Goal: Book appointment/travel/reservation

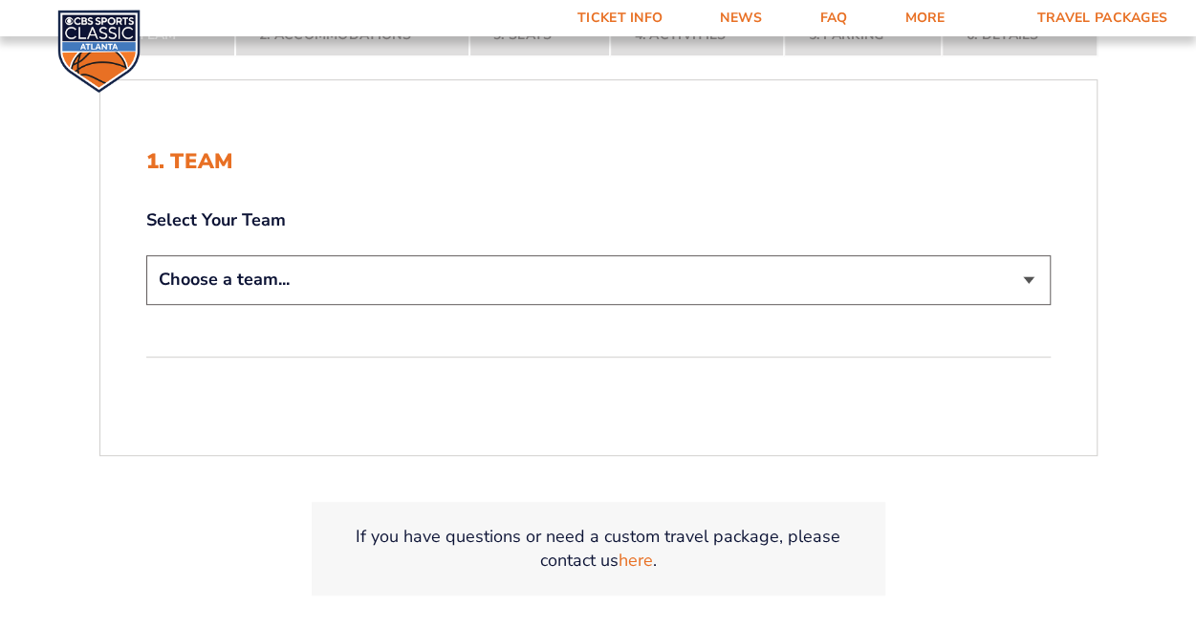
scroll to position [378, 0]
click at [473, 286] on select "Choose a team... [US_STATE] Wildcats [US_STATE] State Buckeyes [US_STATE] Tar H…" at bounding box center [598, 277] width 904 height 49
select select "12756"
click at [146, 253] on select "Choose a team... [US_STATE] Wildcats [US_STATE] State Buckeyes [US_STATE] Tar H…" at bounding box center [598, 277] width 904 height 49
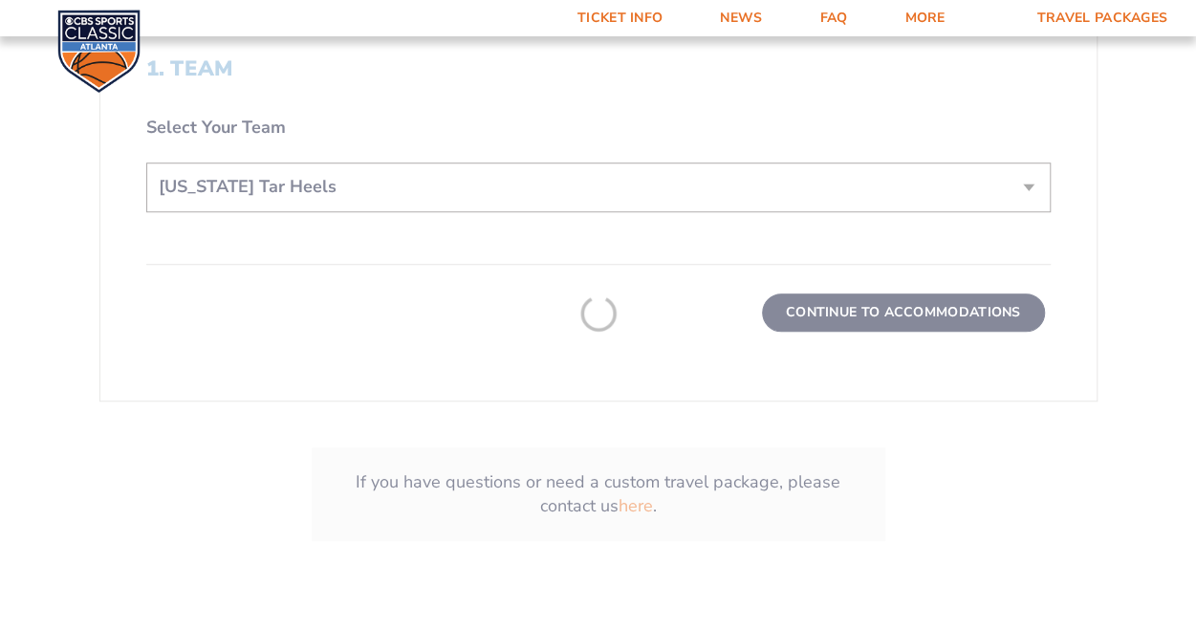
scroll to position [604, 0]
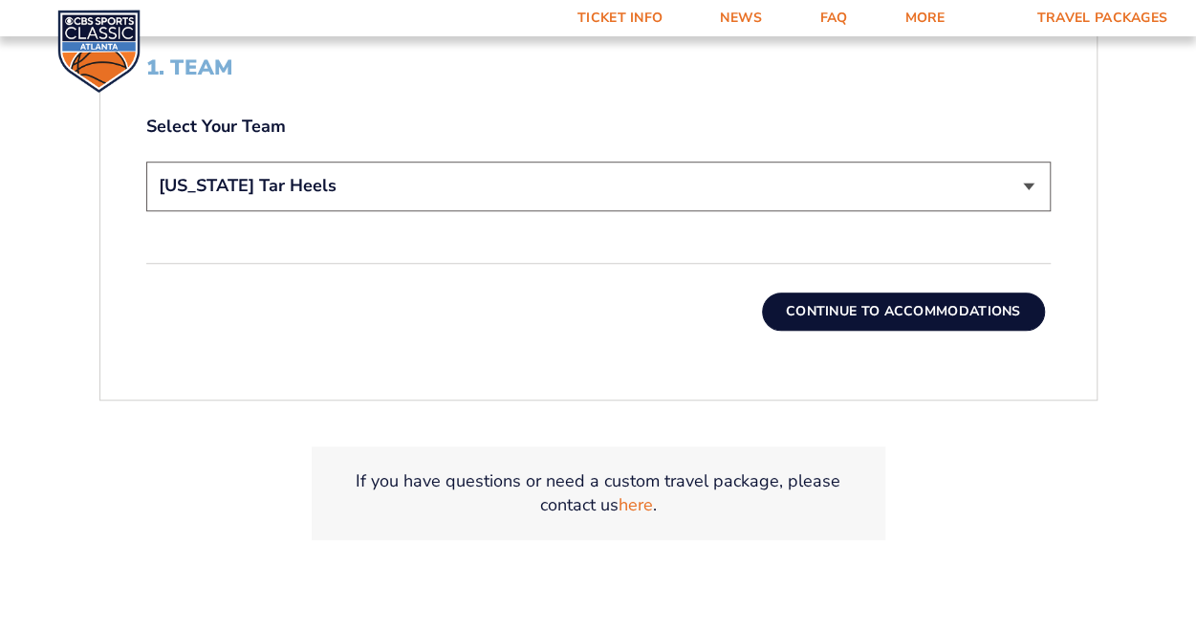
click at [882, 334] on div "1. Team Select Your Team Choose a team... [US_STATE] Wildcats [US_STATE] State …" at bounding box center [598, 193] width 996 height 367
click at [870, 318] on button "Continue To Accommodations" at bounding box center [903, 311] width 283 height 38
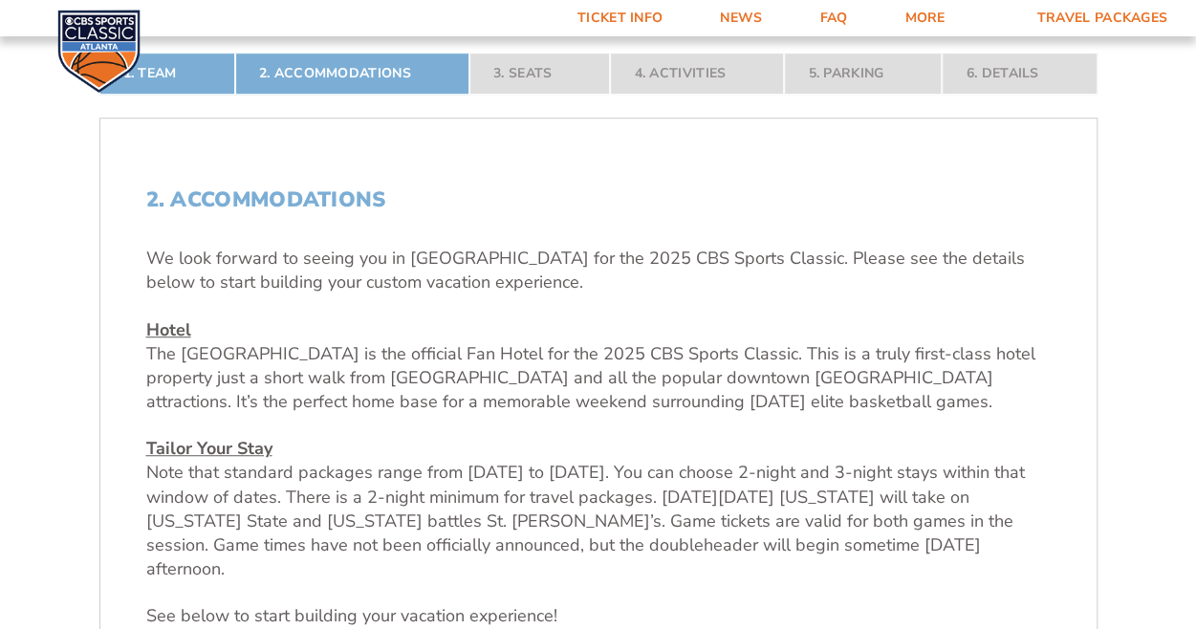
scroll to position [474, 0]
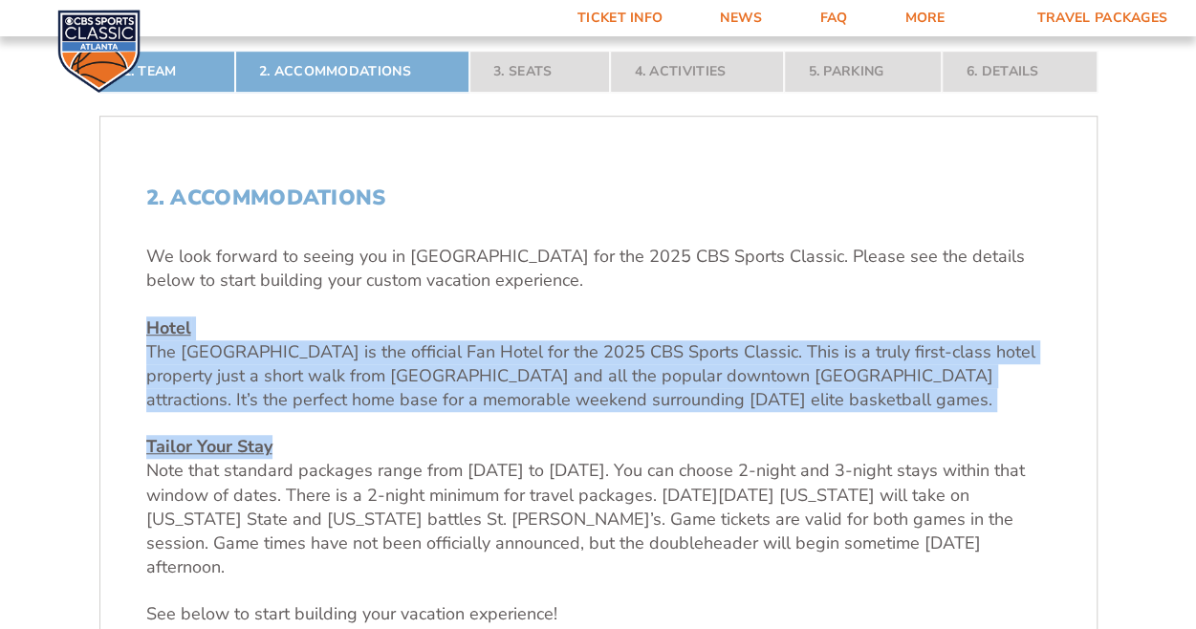
drag, startPoint x: 527, startPoint y: 430, endPoint x: 556, endPoint y: 313, distance: 120.3
click at [556, 313] on div "We look forward to seeing you in [GEOGRAPHIC_DATA] for the 2025 CBS Sports Clas…" at bounding box center [598, 435] width 904 height 381
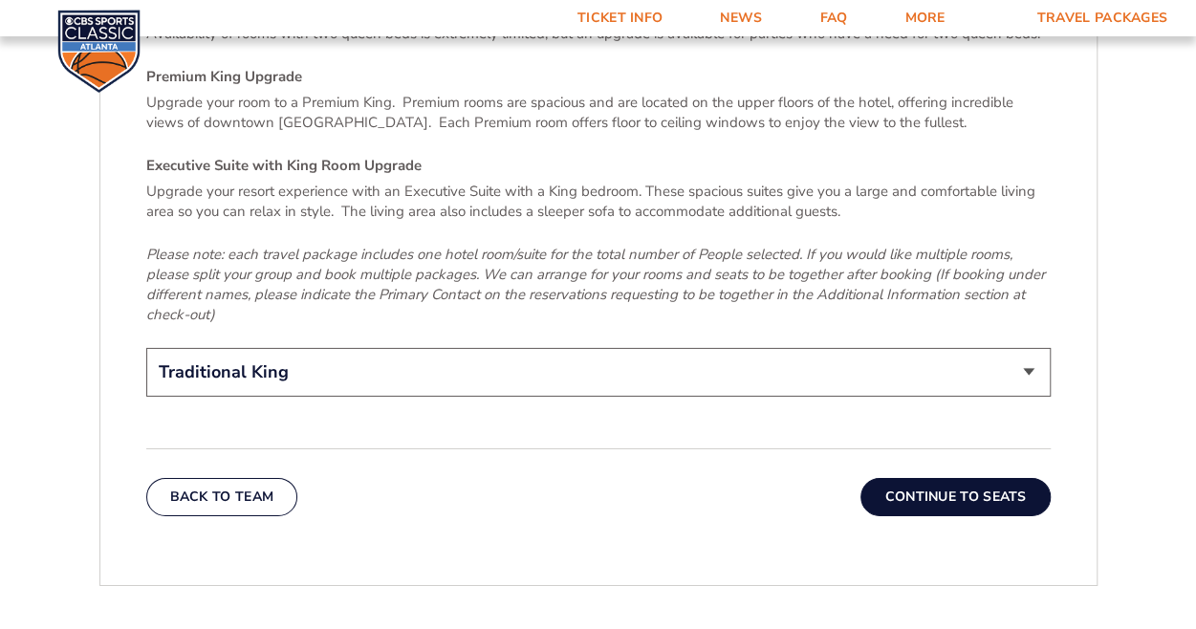
scroll to position [2940, 0]
click at [891, 478] on button "Continue To Seats" at bounding box center [954, 497] width 189 height 38
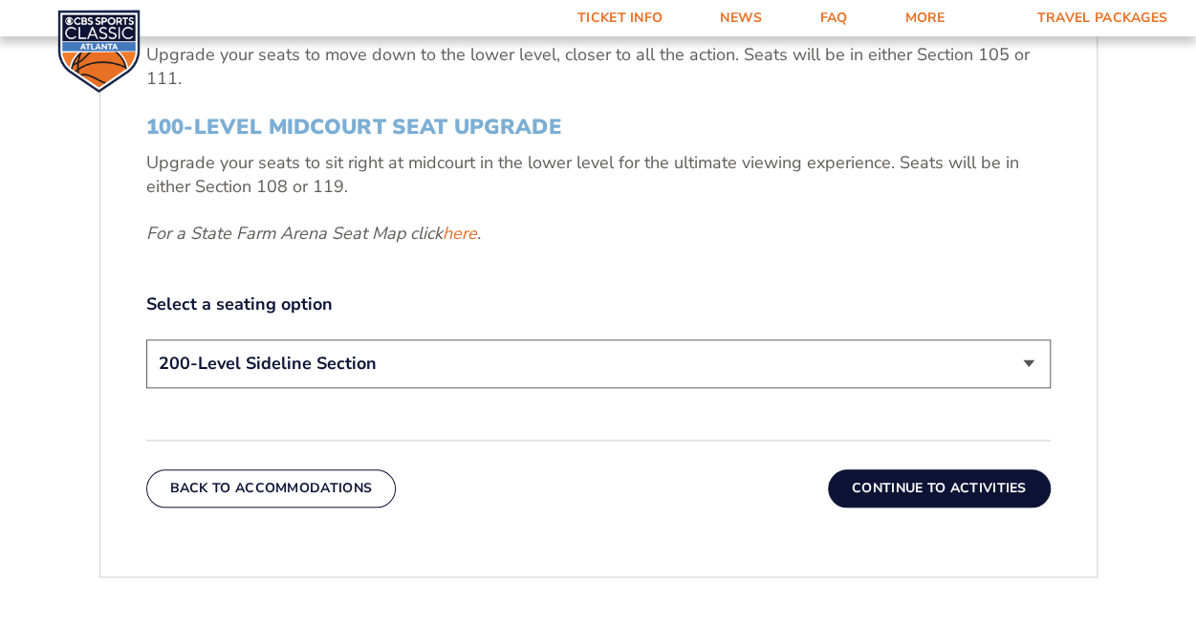
scroll to position [820, 0]
click at [656, 339] on select "200-Level Sideline Section 100-Level Corner Seat Upgrade (+$120 per person) 100…" at bounding box center [598, 363] width 904 height 49
select select "100-Level Corner Seat Upgrade"
click at [146, 339] on select "200-Level Sideline Section 100-Level Corner Seat Upgrade (+$120 per person) 100…" at bounding box center [598, 363] width 904 height 49
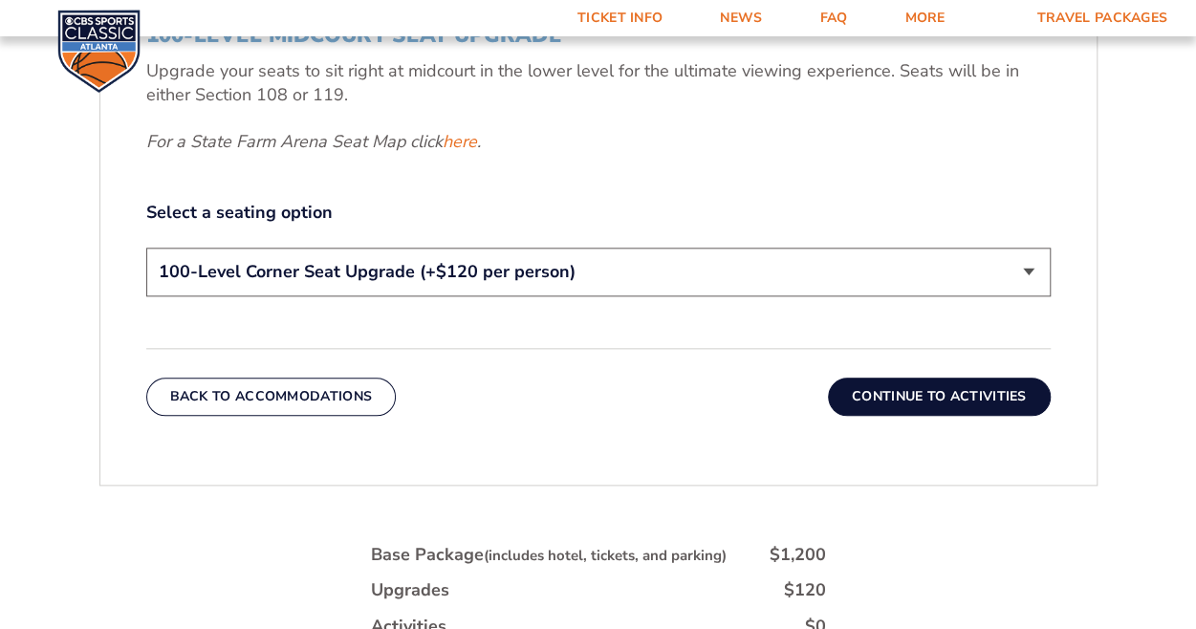
click at [898, 411] on button "Continue To Activities" at bounding box center [939, 397] width 223 height 38
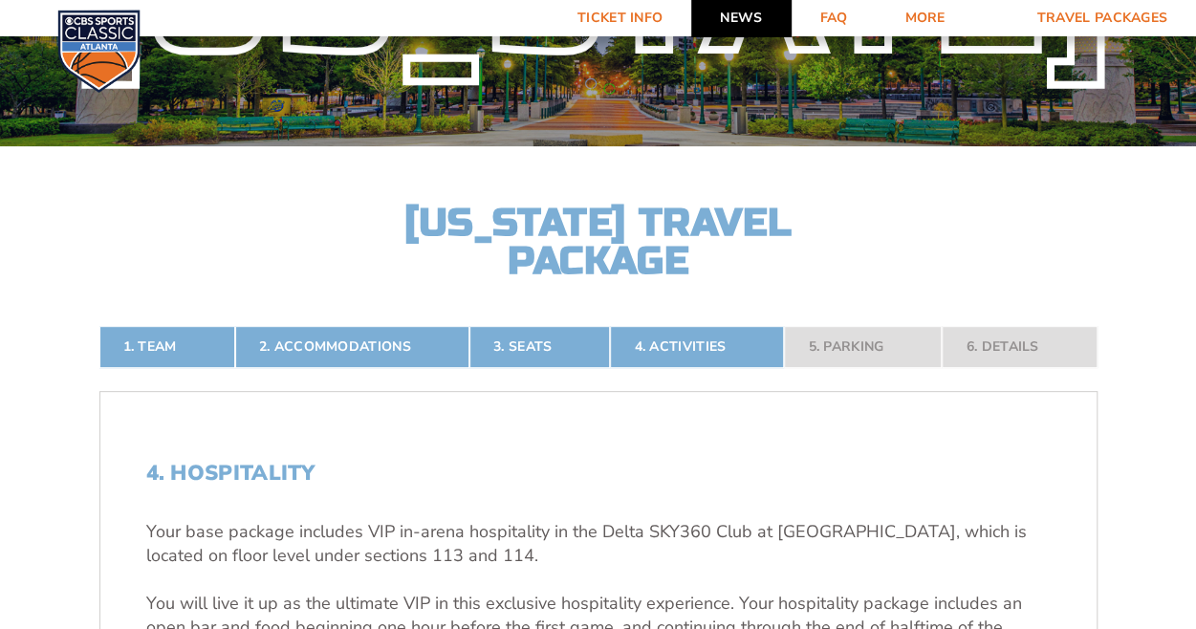
scroll to position [195, 0]
